Goal: Communication & Community: Answer question/provide support

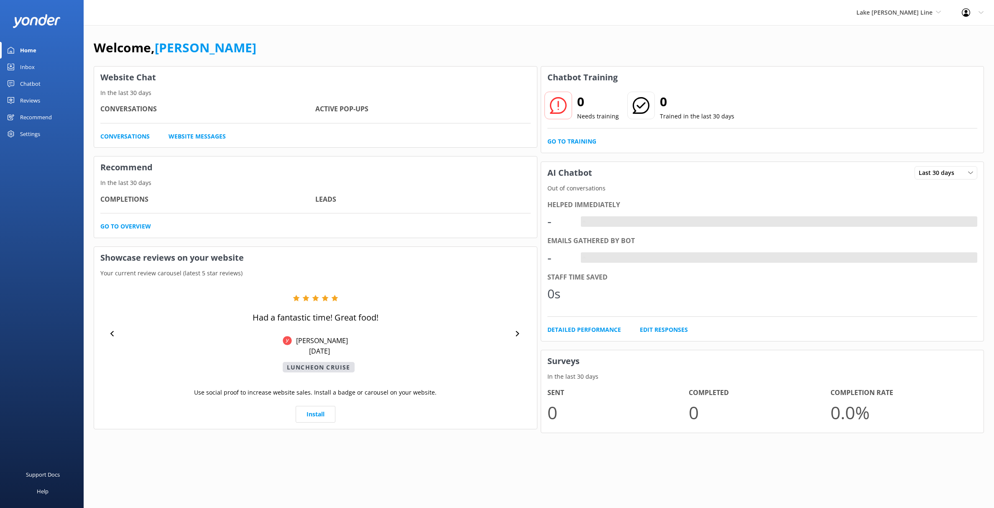
click at [49, 70] on link "Inbox" at bounding box center [42, 67] width 84 height 17
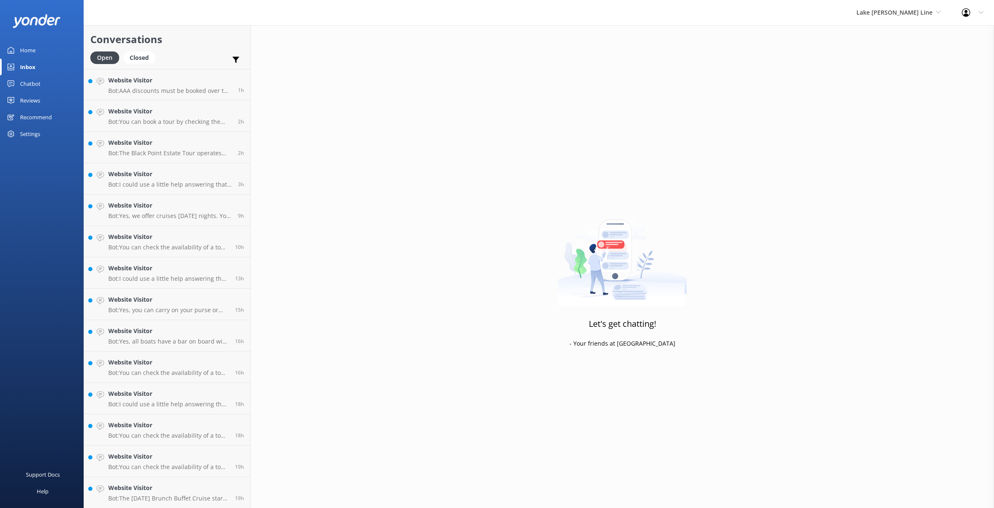
click at [28, 167] on div "Home Inbox Chatbot Content Products Chat Logs Website Widget Pop-up messages Re…" at bounding box center [42, 127] width 84 height 254
click at [31, 83] on div "Chatbot" at bounding box center [30, 83] width 20 height 17
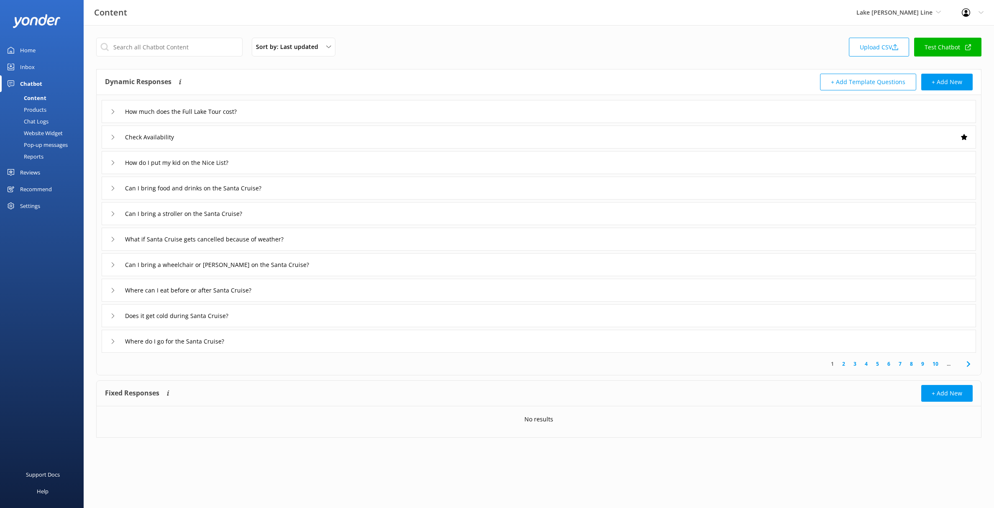
click at [30, 71] on div "Inbox" at bounding box center [27, 67] width 15 height 17
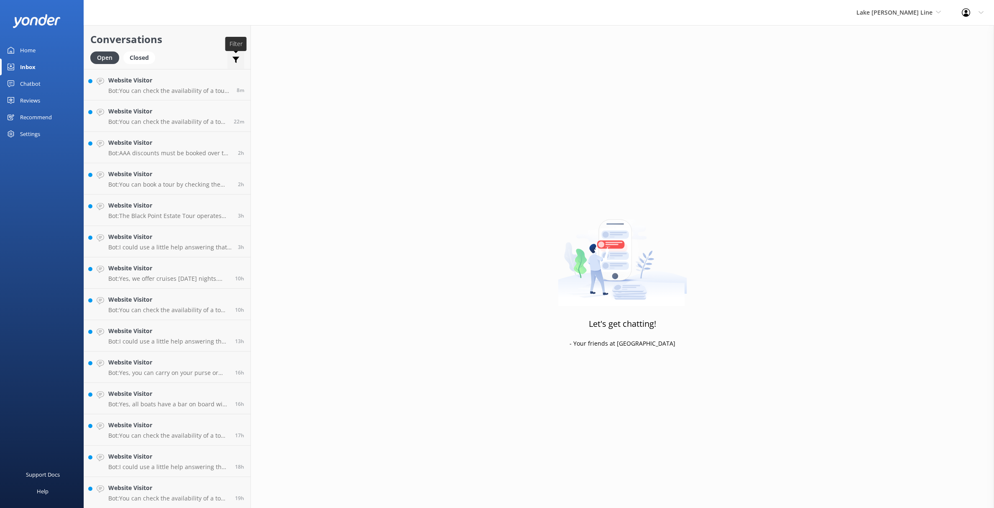
click at [239, 61] on icon at bounding box center [236, 60] width 8 height 8
click at [35, 69] on div "Inbox" at bounding box center [27, 67] width 15 height 17
click at [35, 84] on div "Chatbot" at bounding box center [30, 83] width 20 height 17
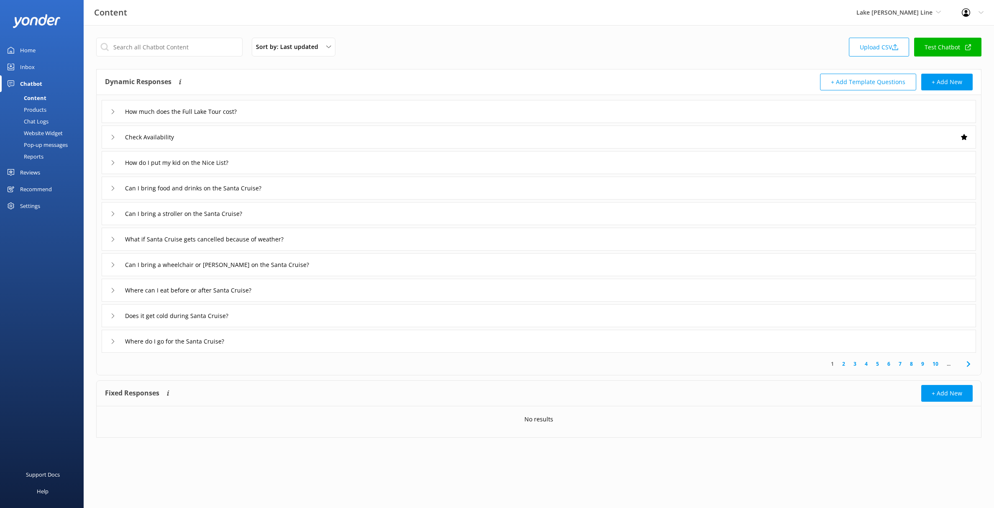
click at [36, 68] on link "Inbox" at bounding box center [42, 67] width 84 height 17
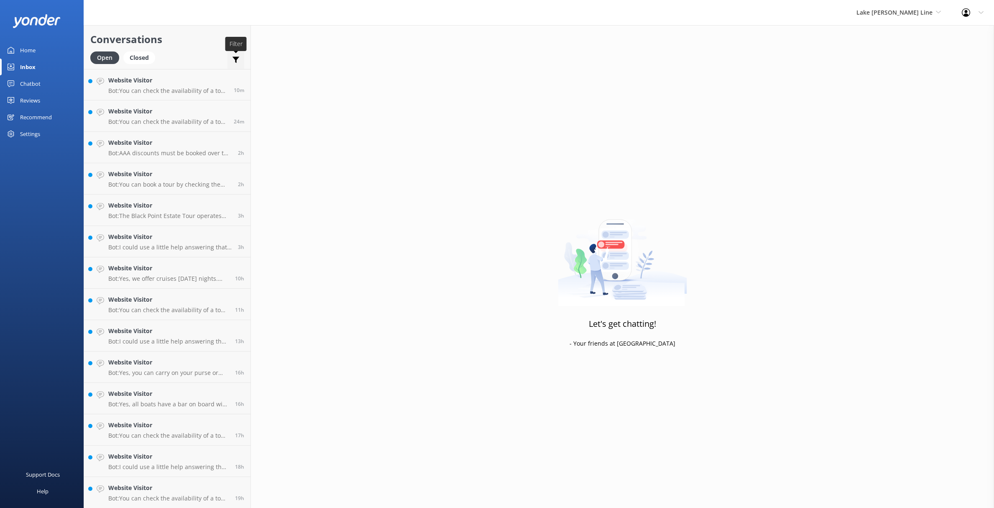
click at [234, 61] on icon at bounding box center [236, 60] width 8 height 8
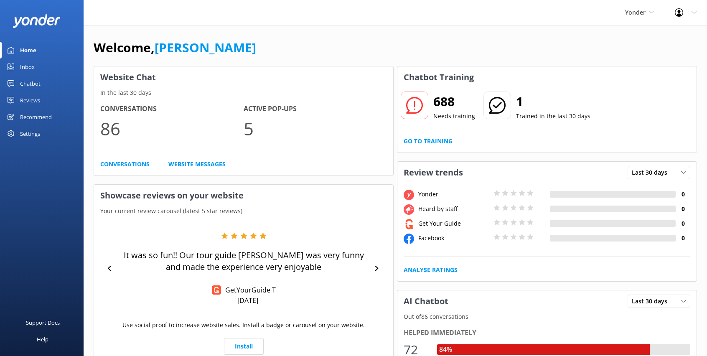
click at [33, 69] on div "Inbox" at bounding box center [27, 67] width 15 height 17
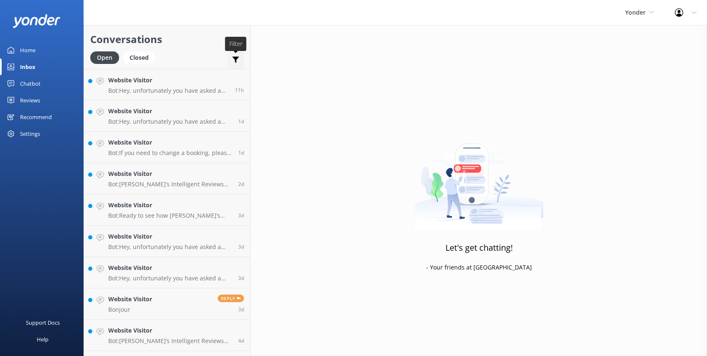
click at [236, 59] on use at bounding box center [235, 60] width 7 height 6
click at [145, 87] on div "Website Visitor Bot: Hey, unfortunately you have asked a question that is outsi…" at bounding box center [168, 85] width 120 height 18
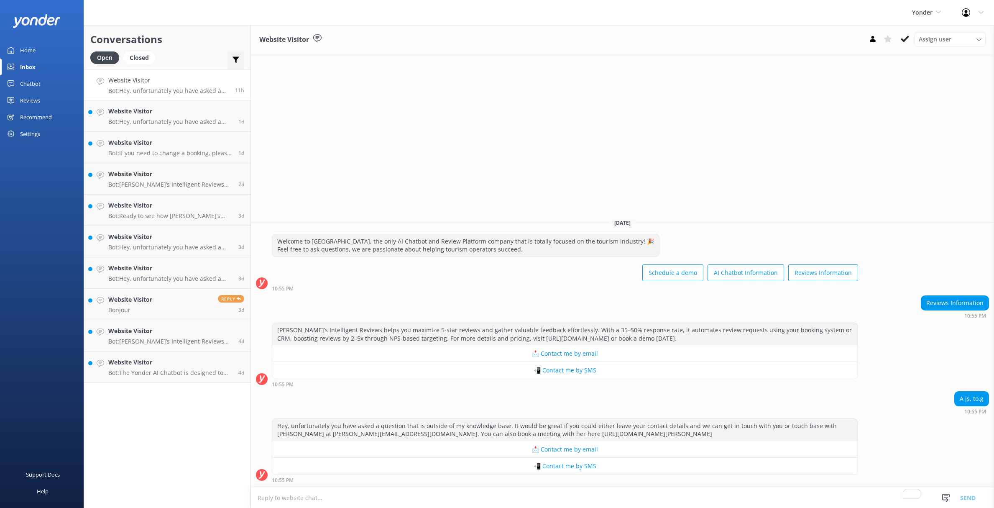
click at [242, 57] on div "Important Assigned to me Unassigned SMS" at bounding box center [235, 61] width 17 height 20
click at [235, 59] on use at bounding box center [235, 60] width 7 height 6
click at [185, 40] on h2 "Conversations" at bounding box center [167, 39] width 154 height 16
click at [138, 56] on div "Closed" at bounding box center [139, 57] width 32 height 13
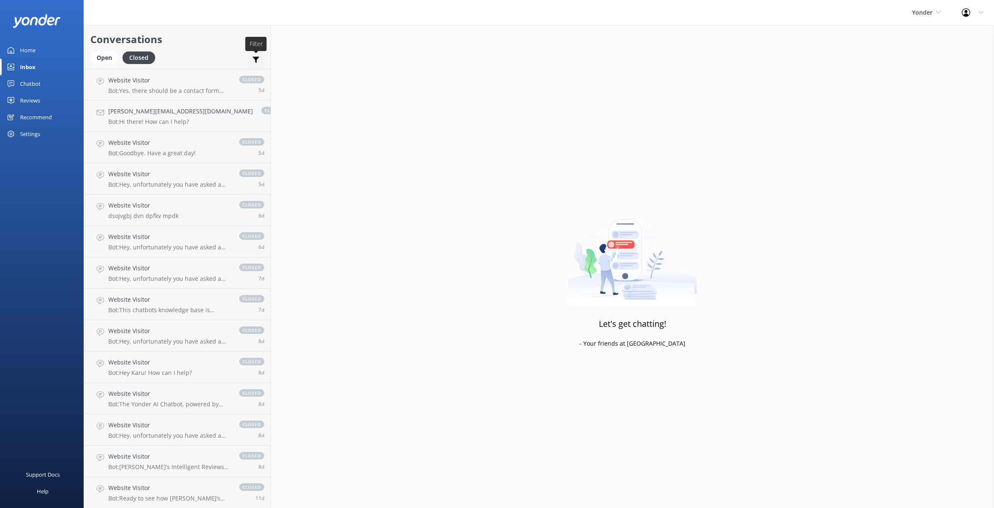
click at [252, 60] on icon at bounding box center [256, 60] width 8 height 8
click at [197, 46] on h2 "Conversations" at bounding box center [177, 39] width 174 height 16
click at [98, 59] on div "Open" at bounding box center [104, 57] width 28 height 13
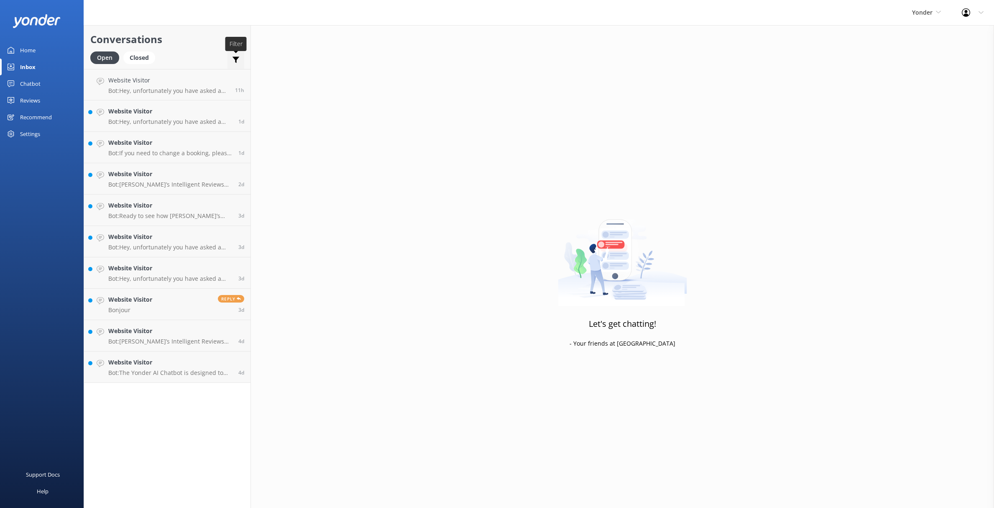
click at [235, 59] on use at bounding box center [235, 60] width 7 height 6
click at [32, 87] on div "Chatbot" at bounding box center [30, 83] width 20 height 17
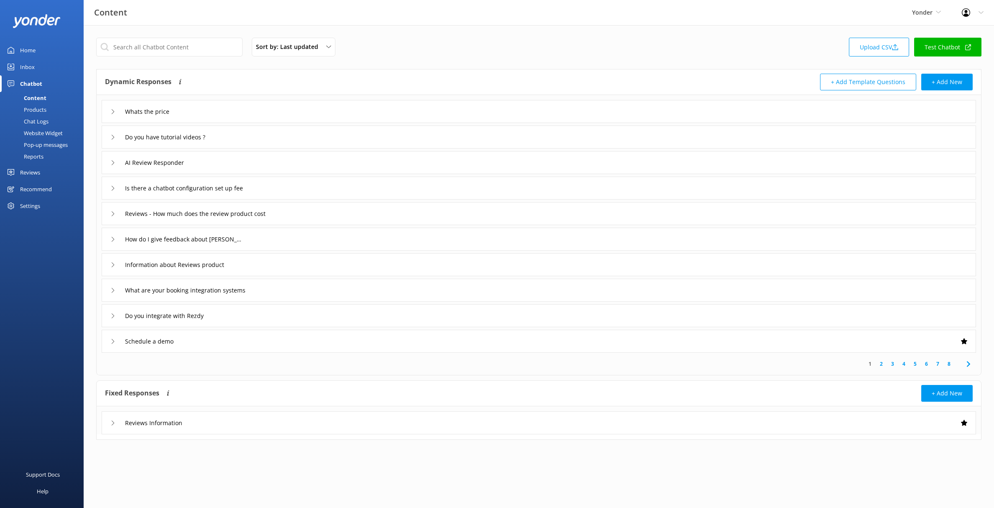
click at [45, 67] on link "Inbox" at bounding box center [42, 67] width 84 height 17
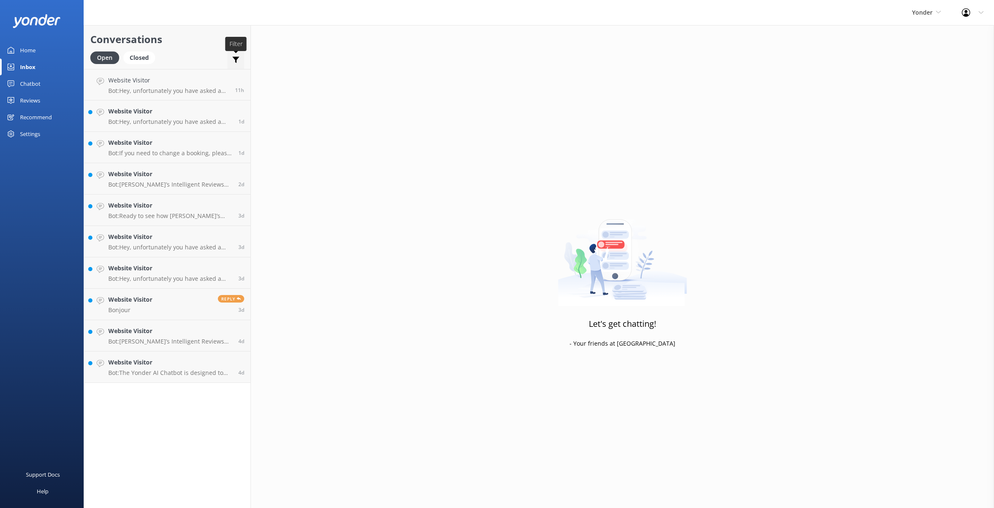
click at [232, 67] on div at bounding box center [236, 62] width 8 height 12
click at [213, 54] on div "Open Closed Important Assigned to me Unassigned SMS" at bounding box center [167, 61] width 154 height 20
click at [43, 84] on link "Chatbot" at bounding box center [42, 83] width 84 height 17
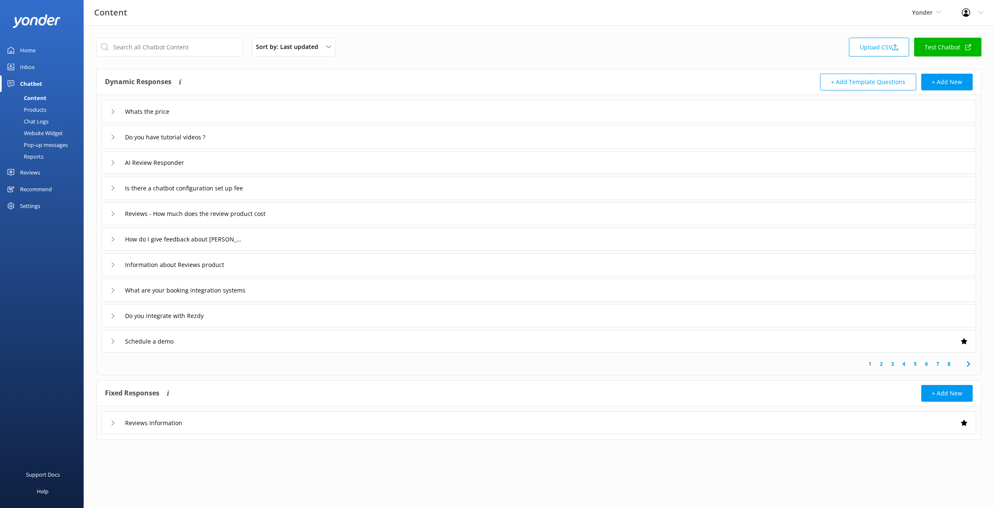
click at [35, 66] on link "Inbox" at bounding box center [42, 67] width 84 height 17
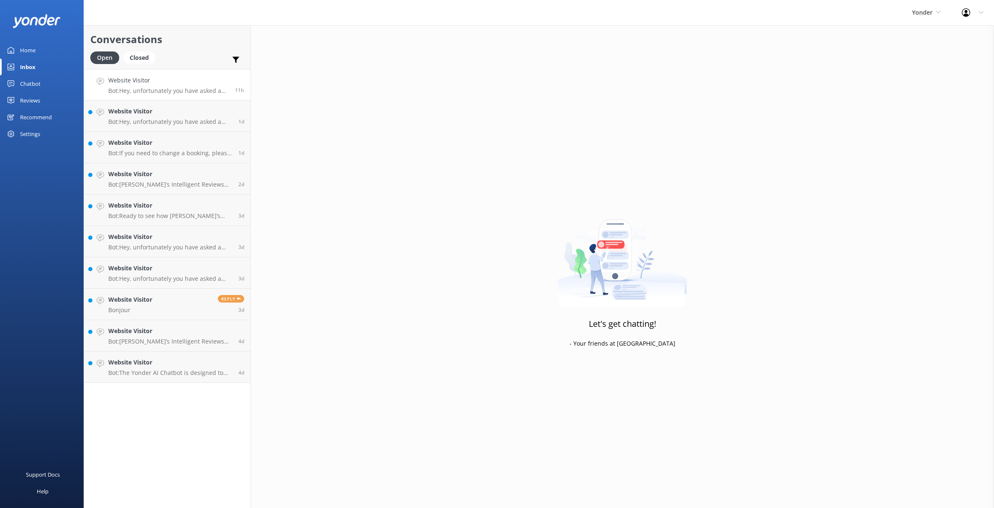
click at [184, 89] on p "Bot: Hey, unfortunately you have asked a question that is outside of my knowled…" at bounding box center [168, 91] width 120 height 8
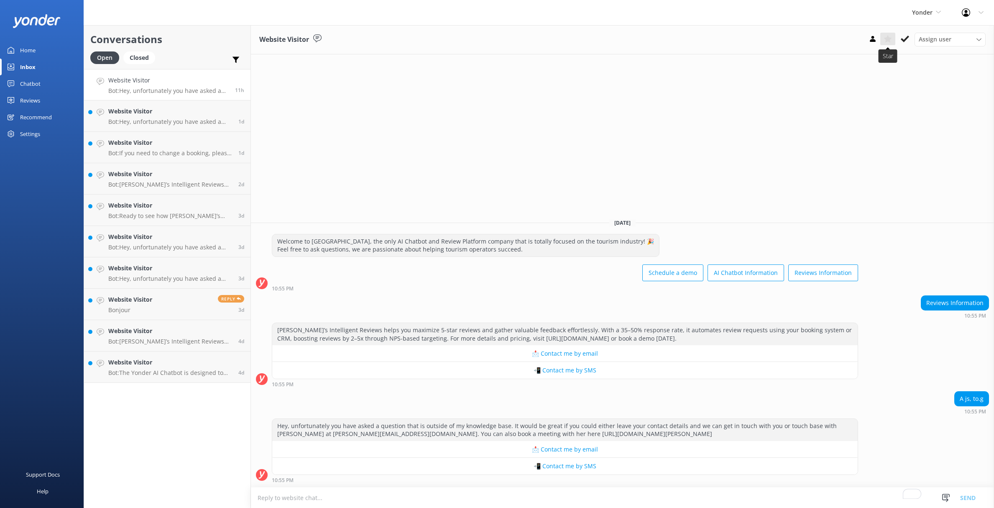
click at [707, 41] on use at bounding box center [887, 39] width 8 height 8
click at [707, 40] on use at bounding box center [887, 39] width 8 height 8
click at [163, 306] on link "Website Visitor Bonjour Reply 3d" at bounding box center [167, 303] width 166 height 31
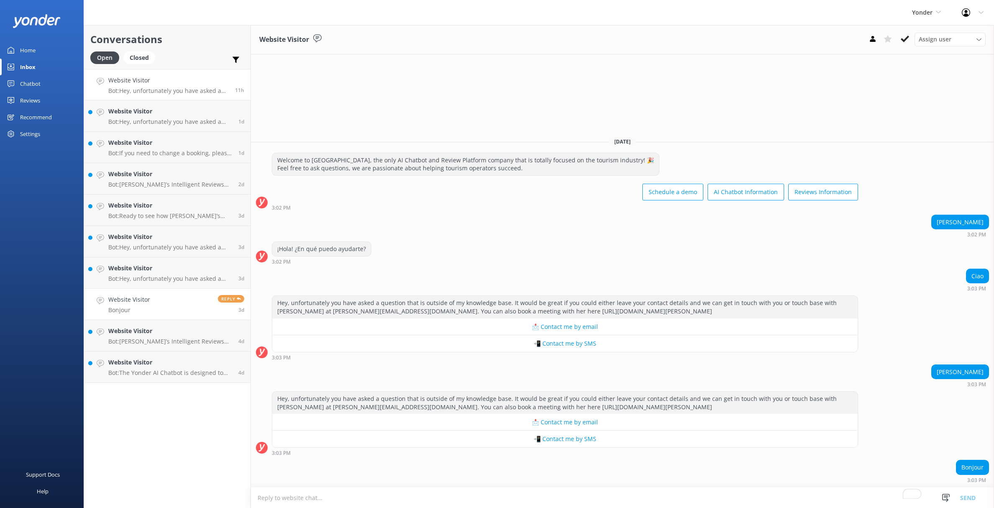
click at [138, 86] on div "Website Visitor Bot: Hey, unfortunately you have asked a question that is outsi…" at bounding box center [168, 85] width 120 height 18
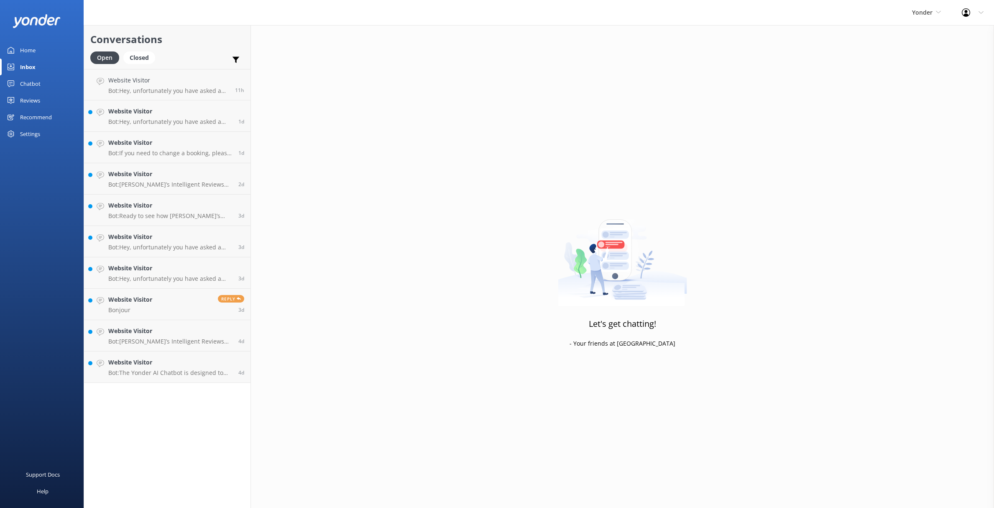
click at [34, 84] on div "Chatbot" at bounding box center [30, 83] width 20 height 17
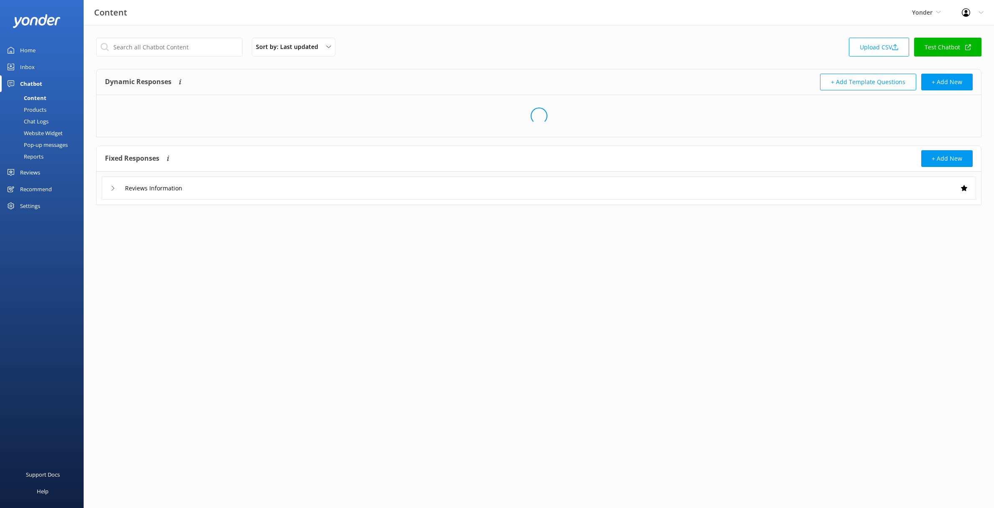
click at [31, 70] on div "Inbox" at bounding box center [27, 67] width 15 height 17
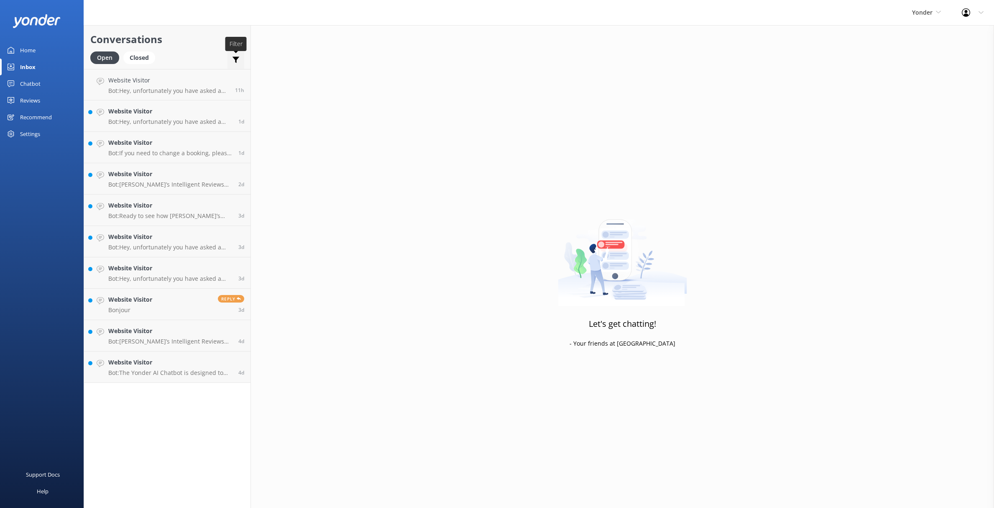
click at [235, 55] on div "Important Assigned to me Unassigned SMS" at bounding box center [235, 61] width 17 height 20
click at [235, 57] on use at bounding box center [235, 60] width 7 height 6
